Goal: Task Accomplishment & Management: Manage account settings

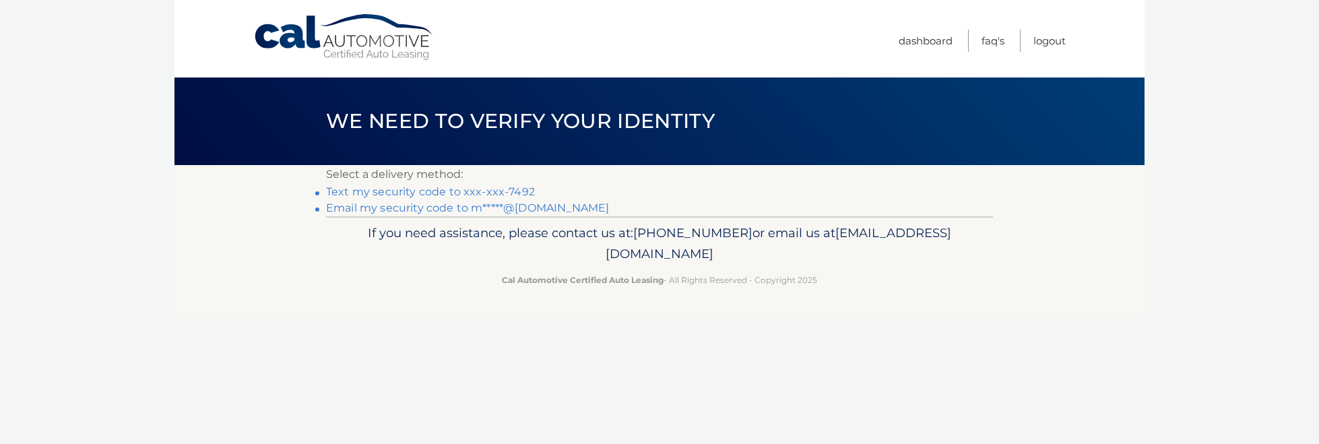
click at [402, 205] on link "Email my security code to m*****@comcast.net" at bounding box center [467, 207] width 283 height 13
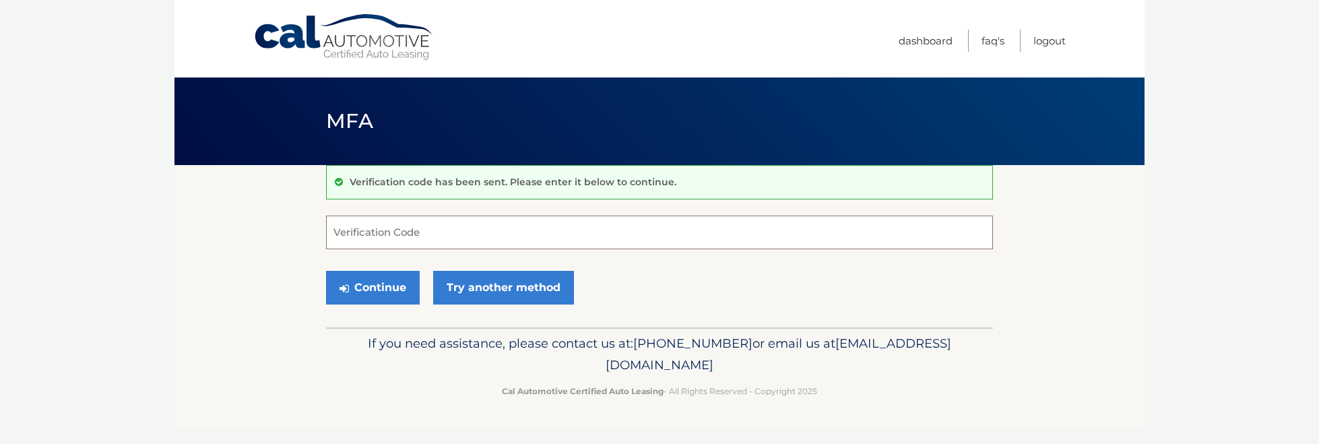
click at [375, 235] on input "Verification Code" at bounding box center [659, 233] width 667 height 34
type input "616367"
click at [393, 286] on button "Continue" at bounding box center [373, 288] width 94 height 34
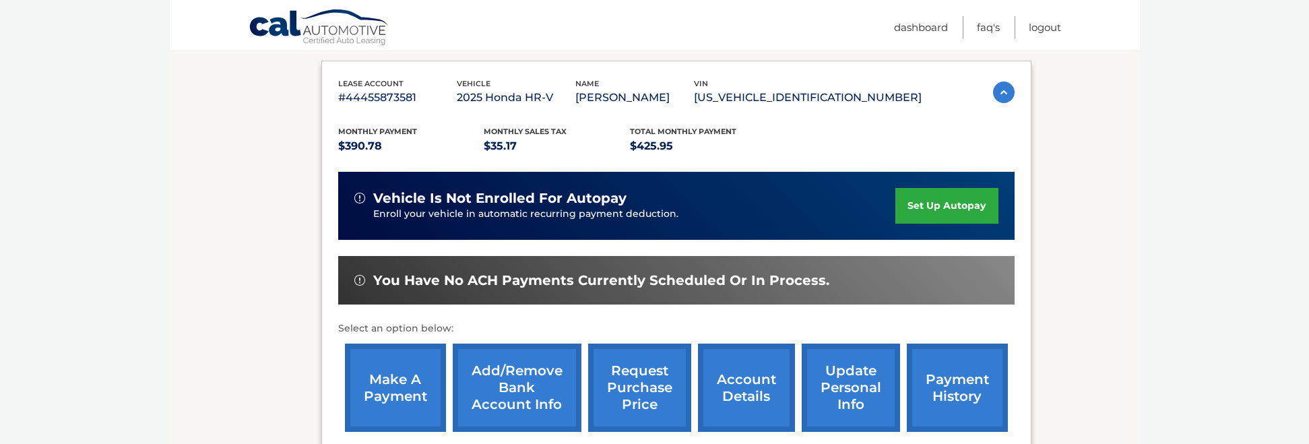
scroll to position [263, 0]
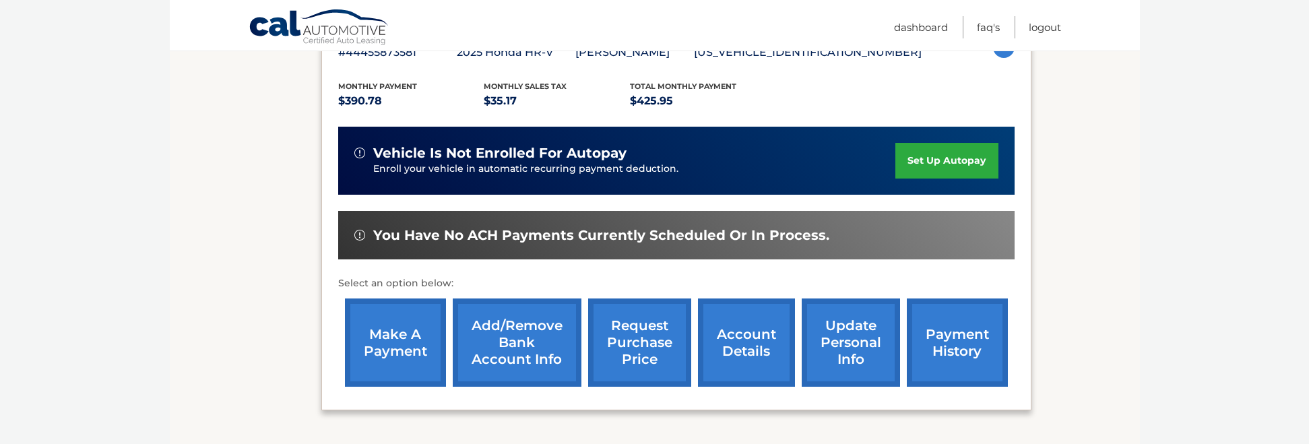
click at [744, 342] on link "account details" at bounding box center [746, 342] width 97 height 88
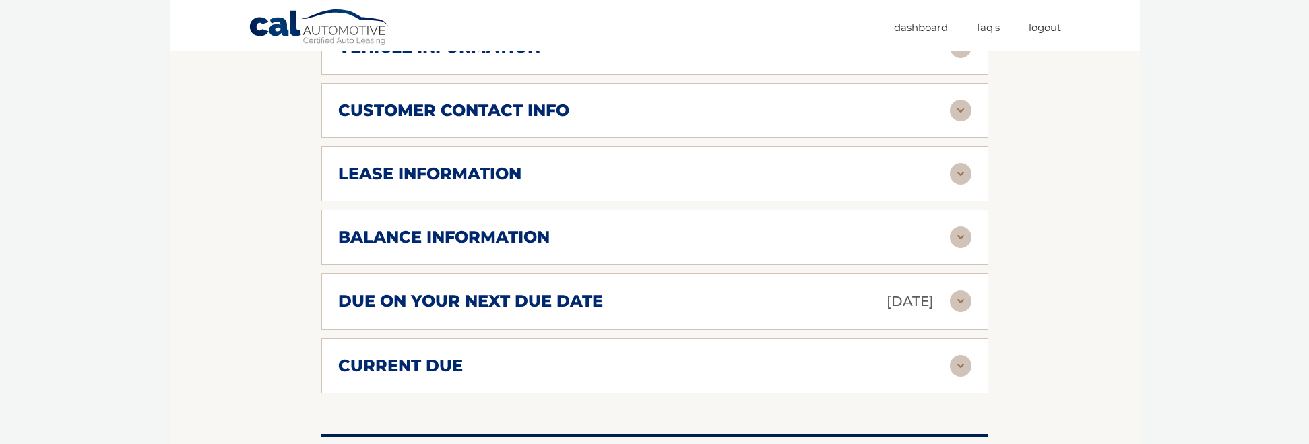
scroll to position [701, 0]
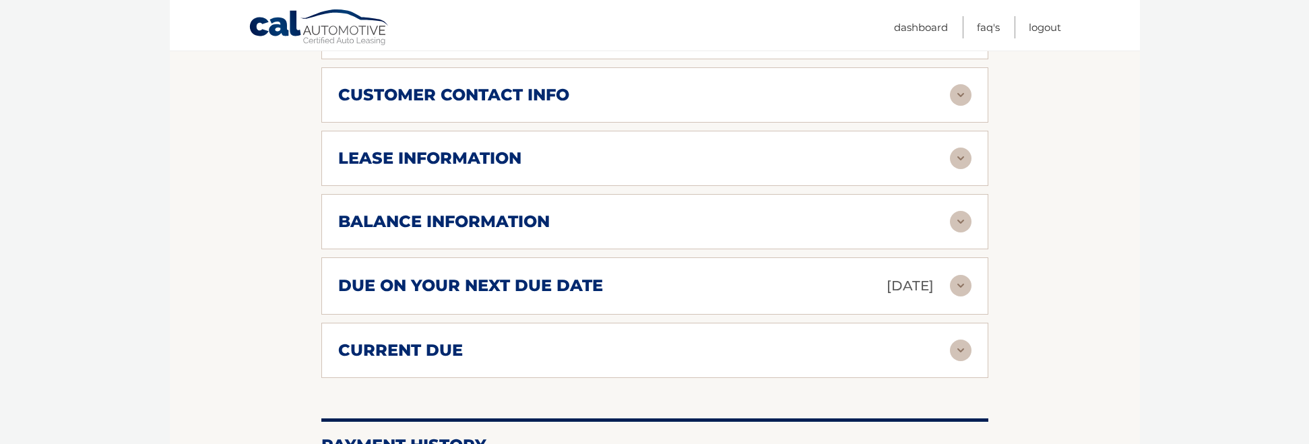
click at [957, 286] on img at bounding box center [961, 286] width 22 height 22
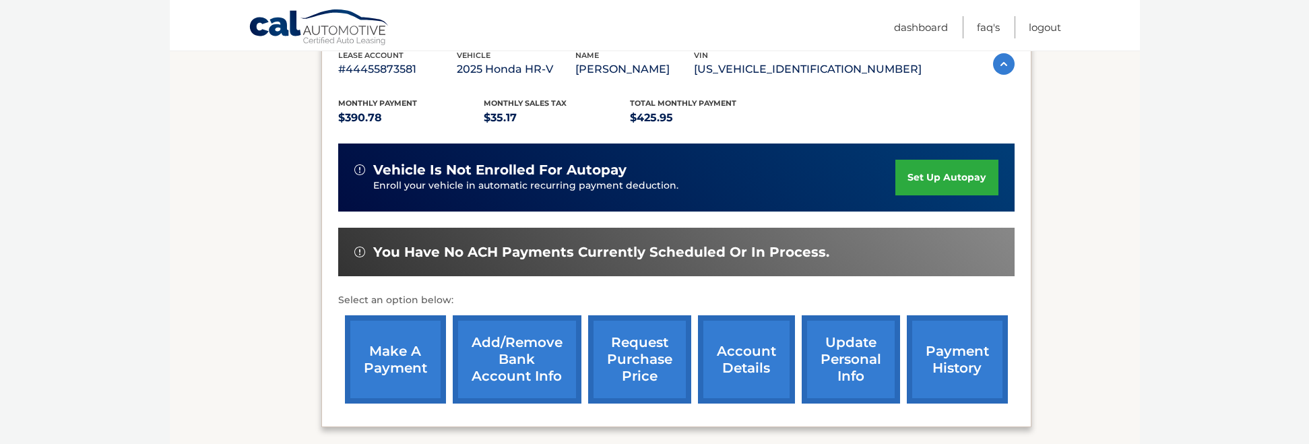
scroll to position [303, 0]
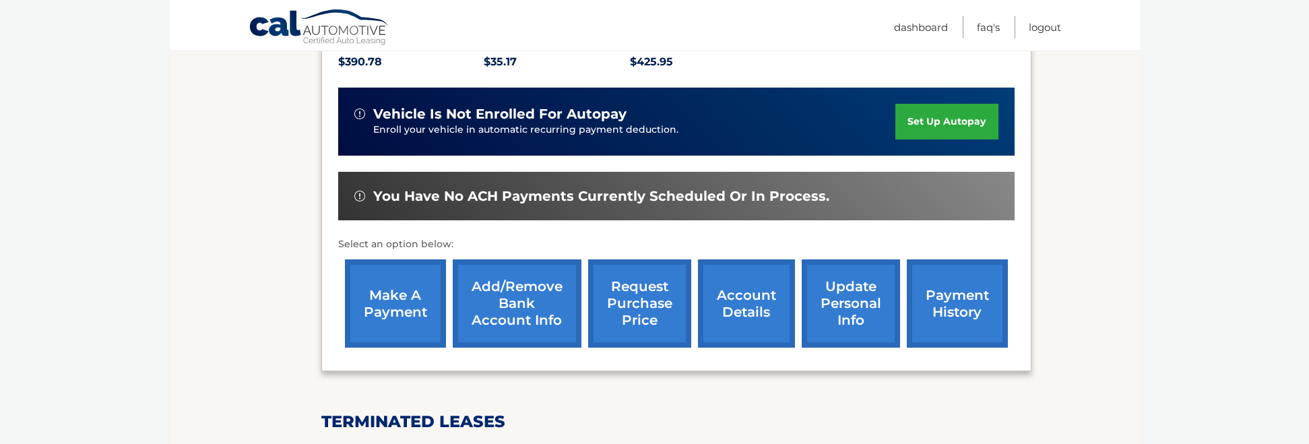
click at [747, 294] on link "account details" at bounding box center [746, 303] width 97 height 88
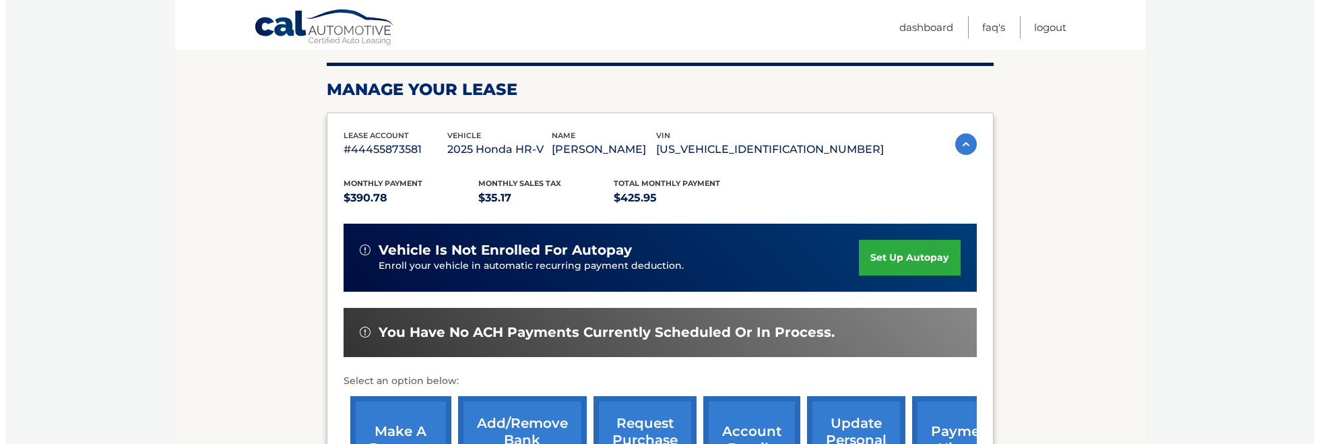
scroll to position [212, 0]
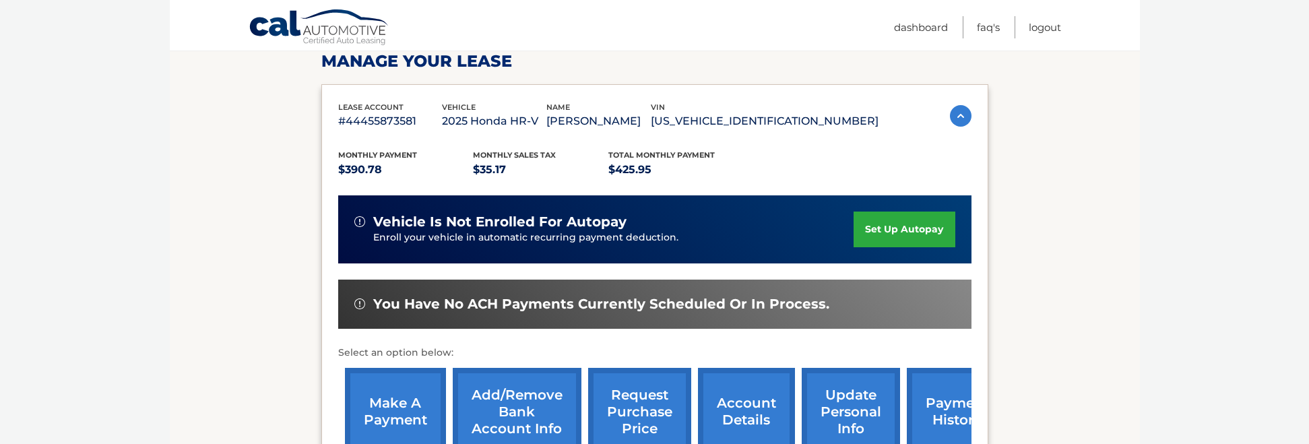
click at [639, 392] on link "request purchase price" at bounding box center [639, 412] width 103 height 88
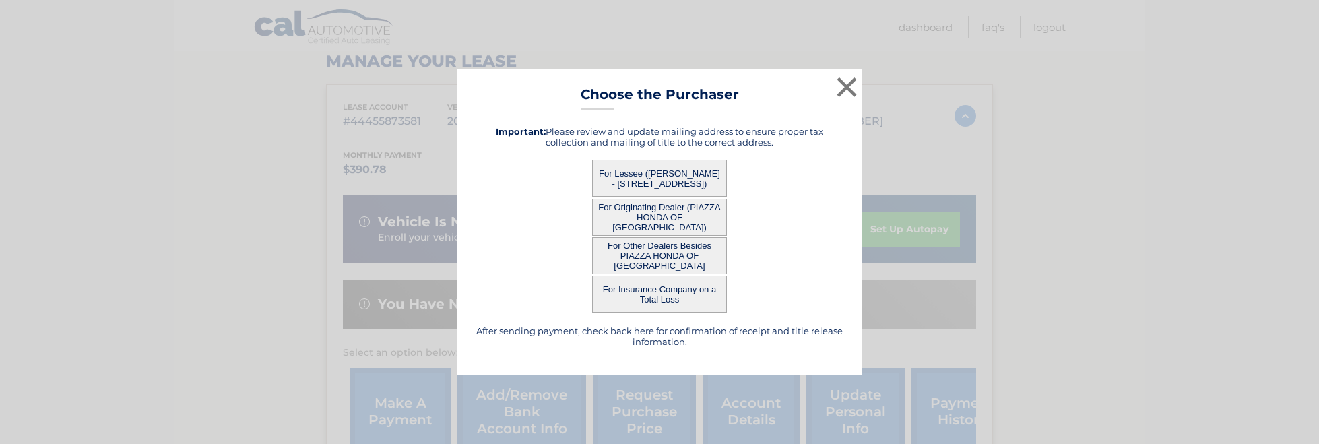
click at [645, 173] on button "For Lessee ([PERSON_NAME] - [STREET_ADDRESS])" at bounding box center [659, 178] width 135 height 37
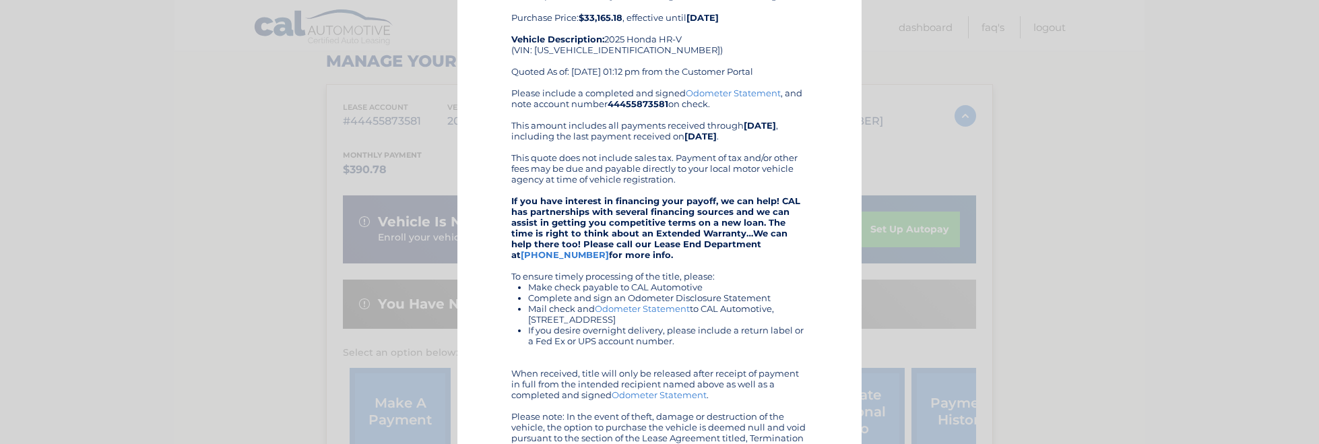
scroll to position [197, 0]
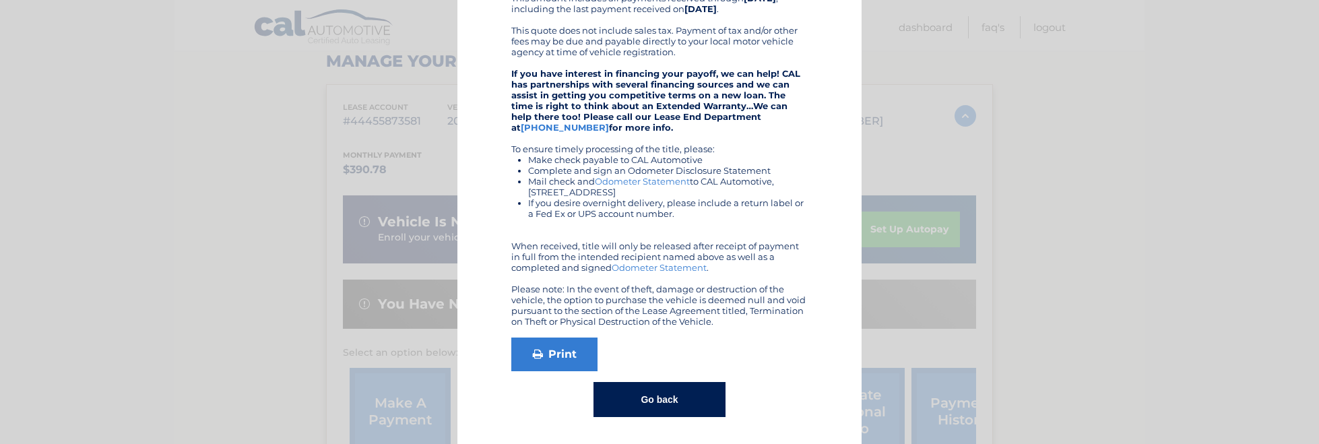
click at [650, 400] on button "Go back" at bounding box center [659, 399] width 131 height 35
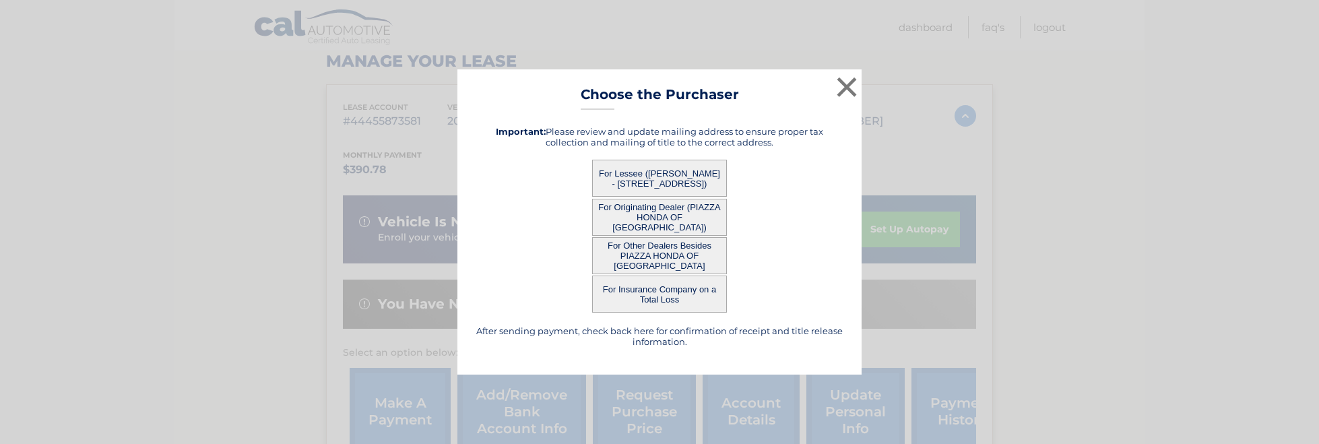
scroll to position [0, 0]
click at [842, 86] on button "×" at bounding box center [846, 86] width 27 height 27
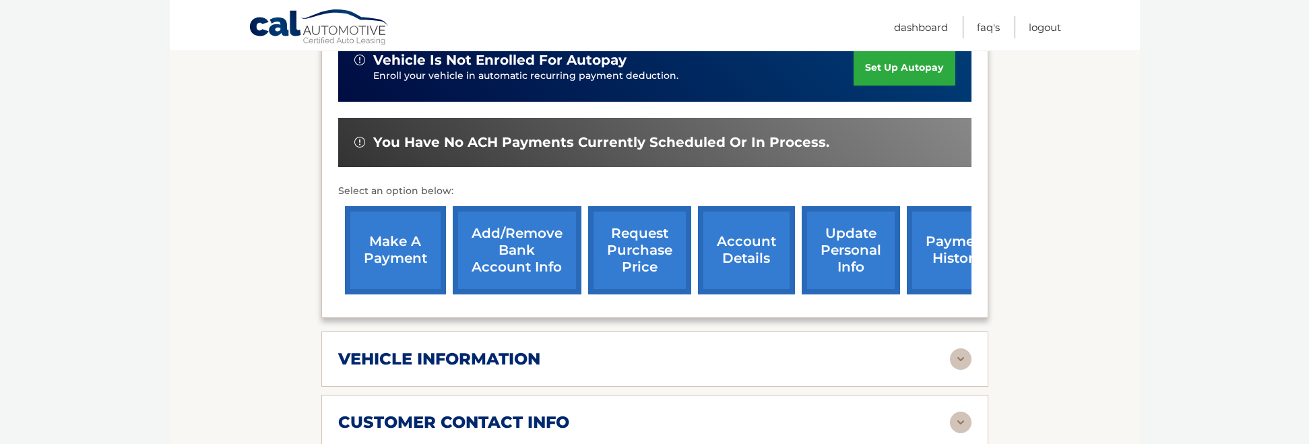
scroll to position [381, 0]
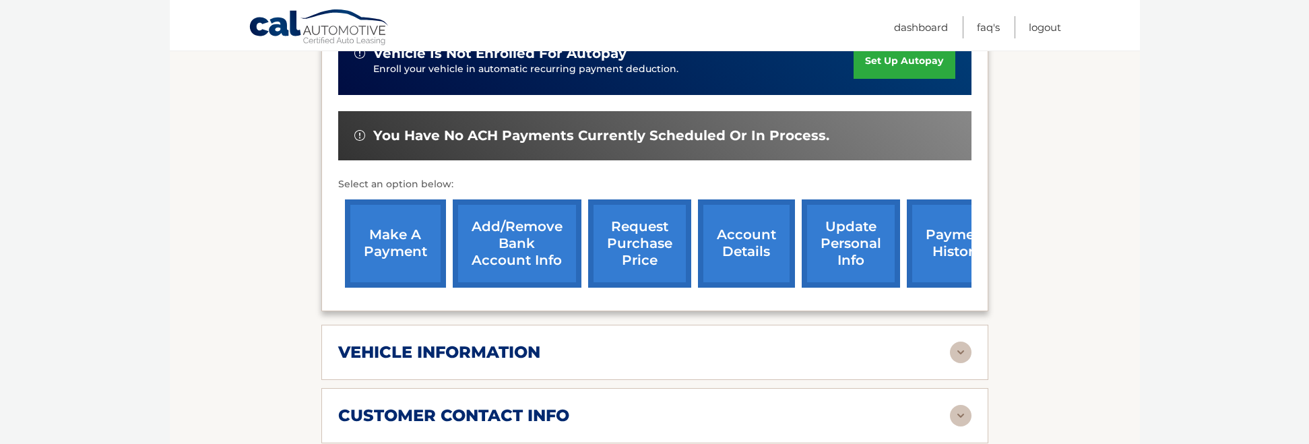
click at [959, 267] on link "payment history" at bounding box center [957, 243] width 101 height 88
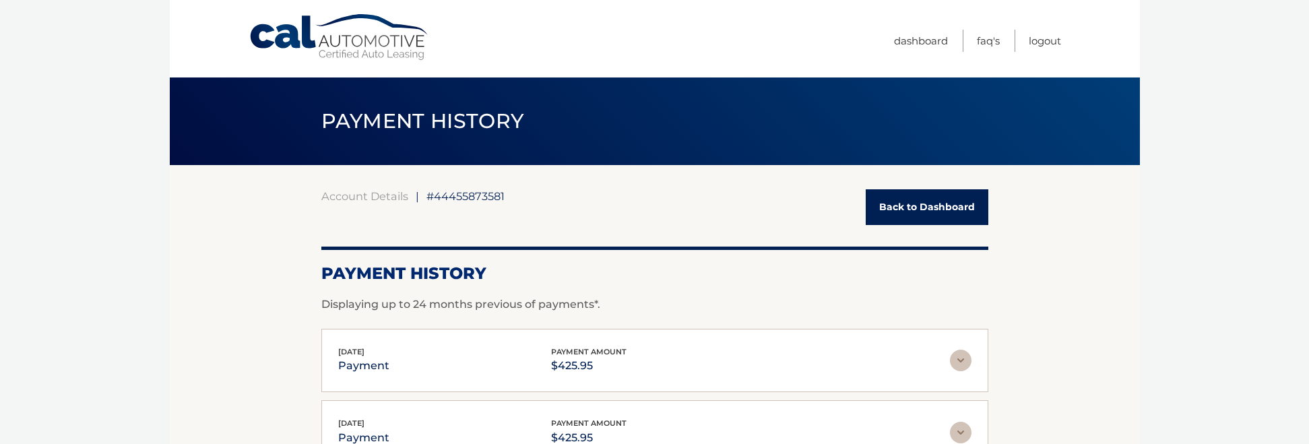
click at [901, 208] on link "Back to Dashboard" at bounding box center [927, 207] width 123 height 36
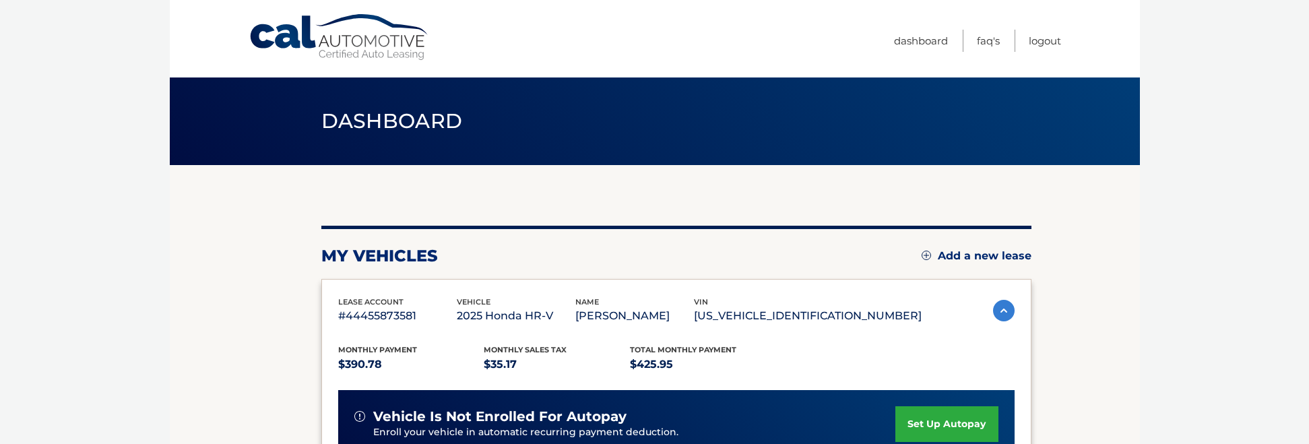
click at [999, 310] on img at bounding box center [1004, 311] width 22 height 22
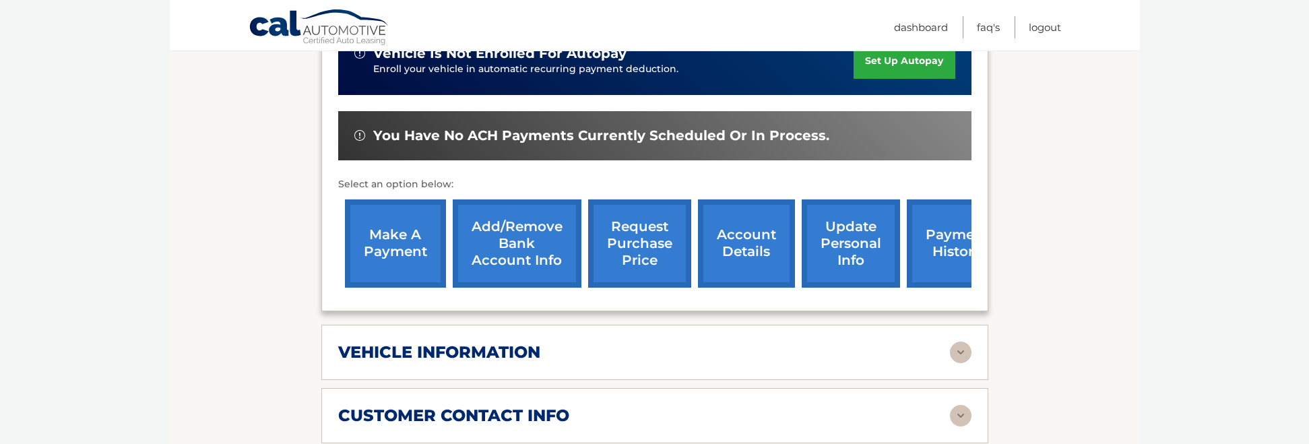
scroll to position [381, 0]
click at [412, 251] on link "make a payment" at bounding box center [395, 243] width 101 height 88
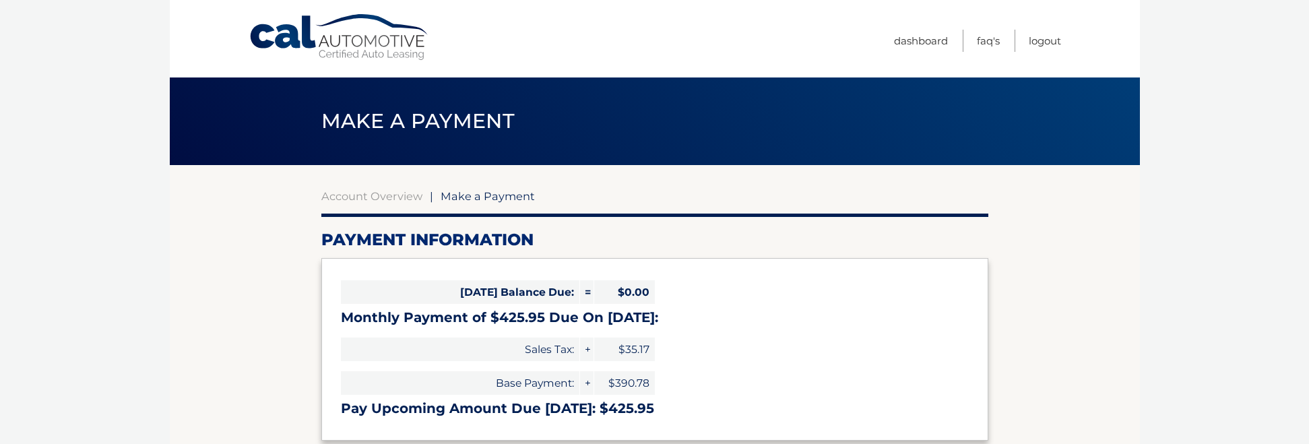
select select "MzgyMjk0MjctNGIxNC00ZTE4LTgzM2EtNDM1Zjc4ODBjZjVh"
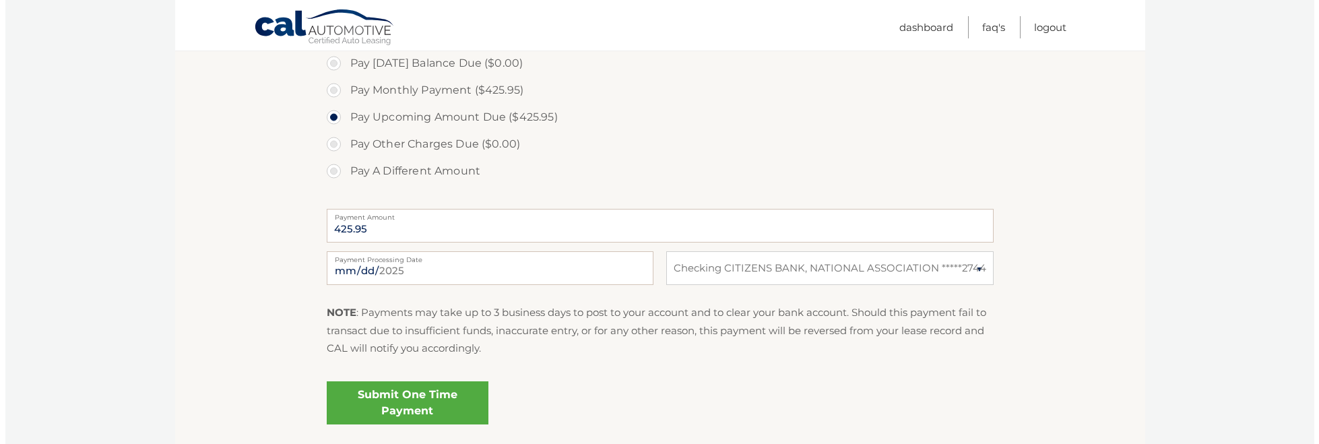
scroll to position [391, 0]
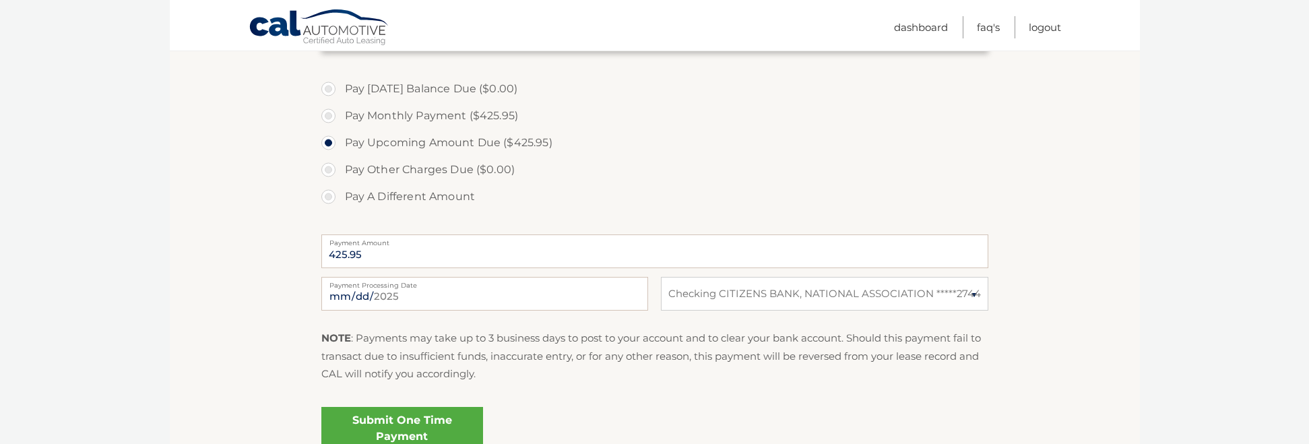
click at [410, 421] on link "Submit One Time Payment" at bounding box center [402, 428] width 162 height 43
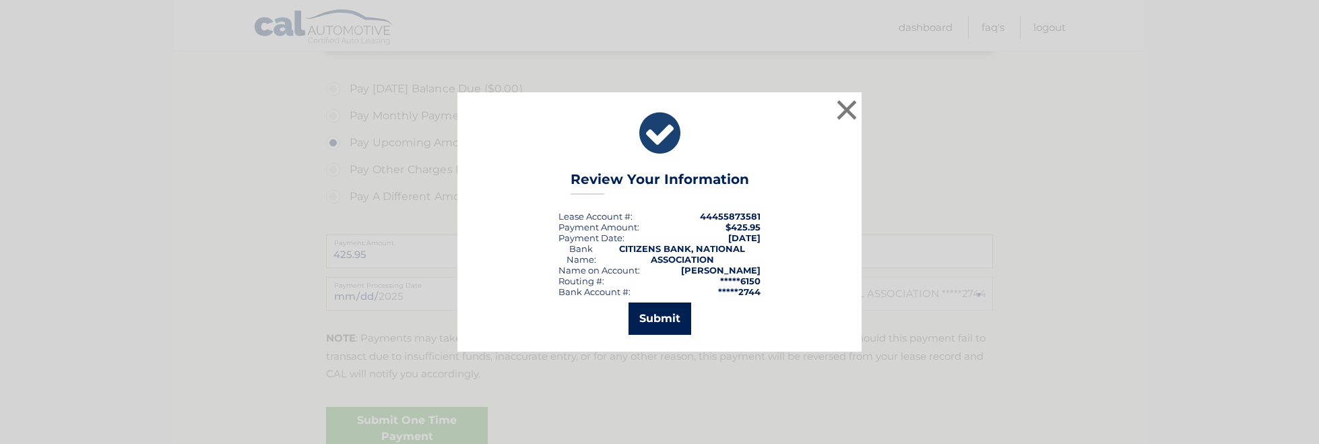
click at [659, 316] on button "Submit" at bounding box center [660, 319] width 63 height 32
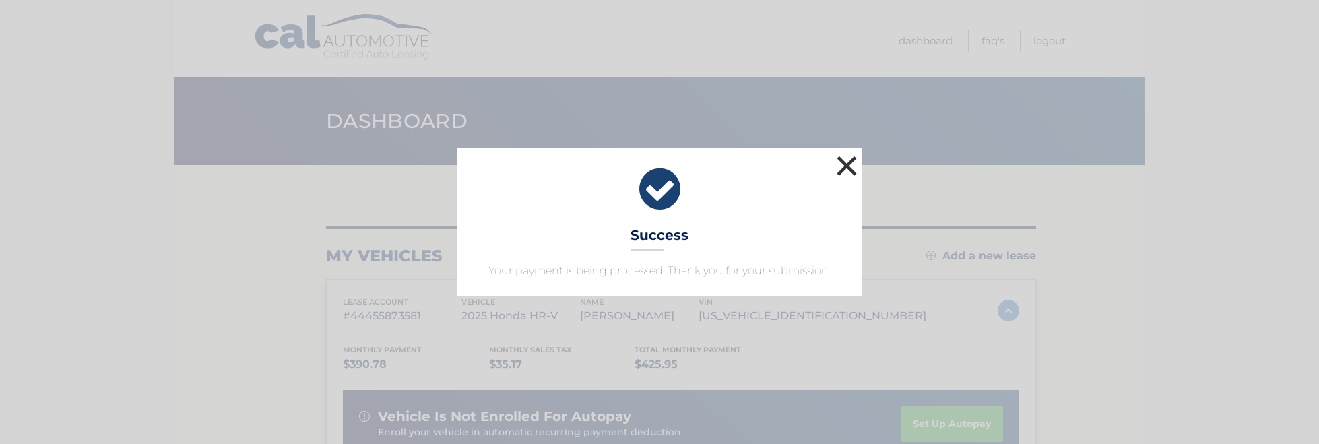
click at [847, 158] on button "×" at bounding box center [846, 165] width 27 height 27
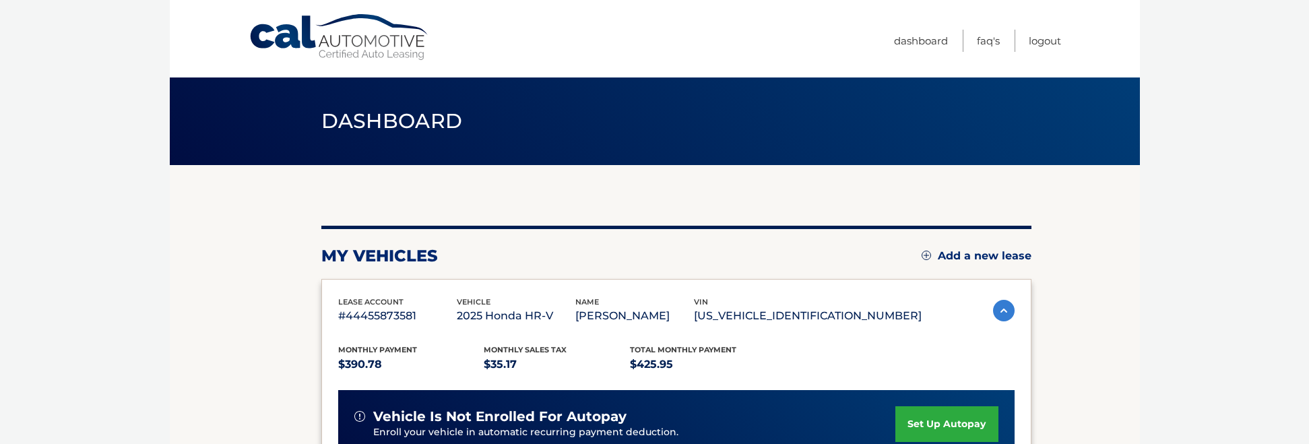
click at [384, 112] on span "Dashboard" at bounding box center [391, 120] width 141 height 25
click at [920, 36] on link "Dashboard" at bounding box center [921, 41] width 54 height 22
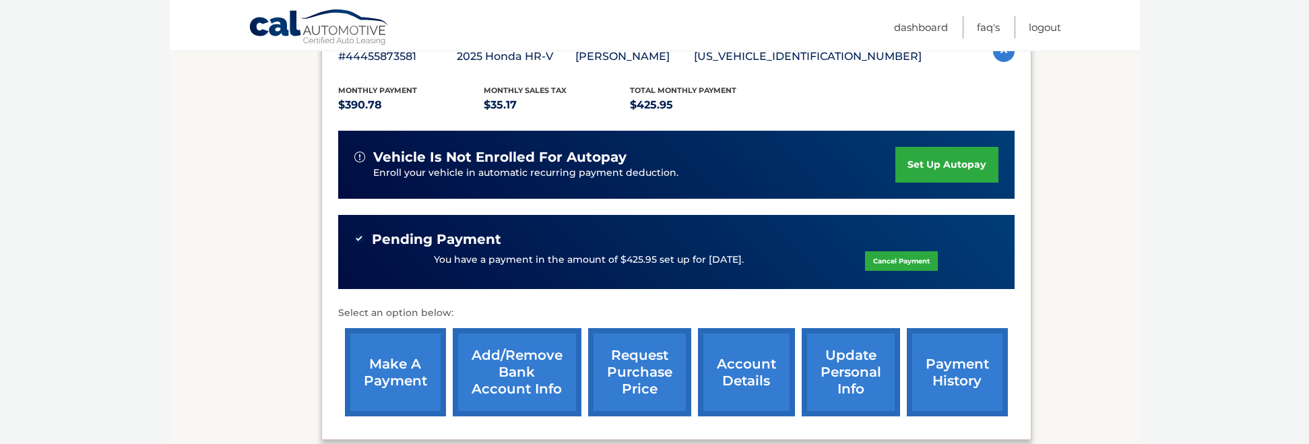
scroll to position [284, 0]
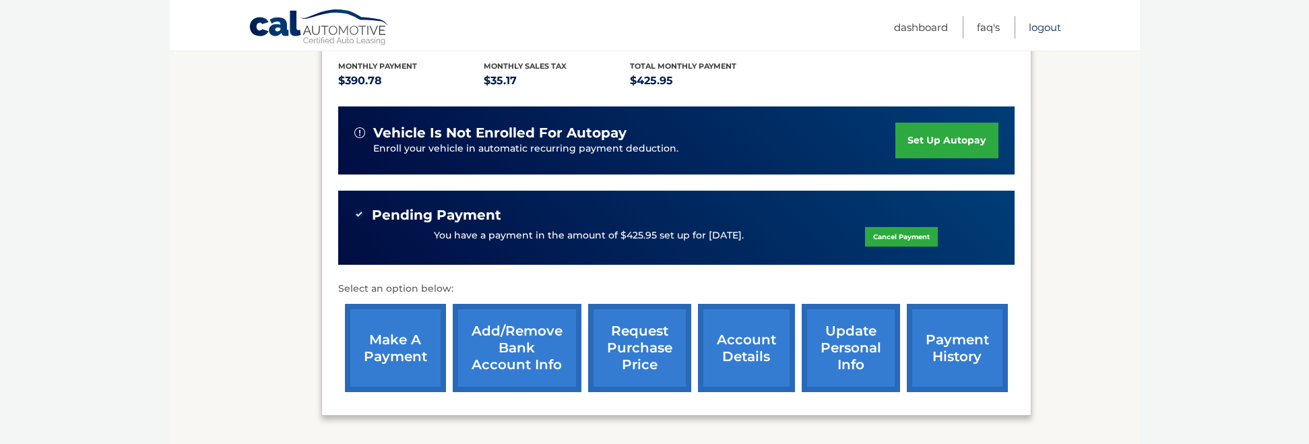
click at [1043, 24] on link "Logout" at bounding box center [1045, 27] width 32 height 22
